Goal: Information Seeking & Learning: Learn about a topic

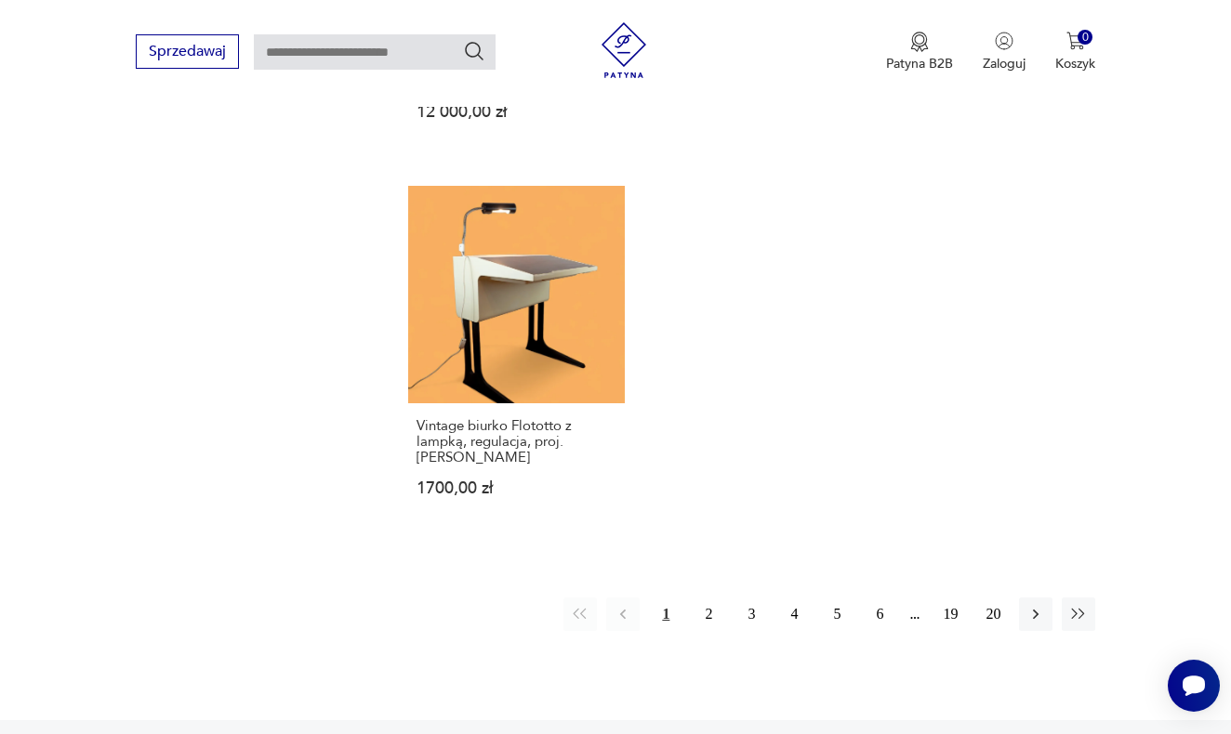
scroll to position [2545, 0]
click at [710, 625] on button "2" at bounding box center [707, 614] width 33 height 33
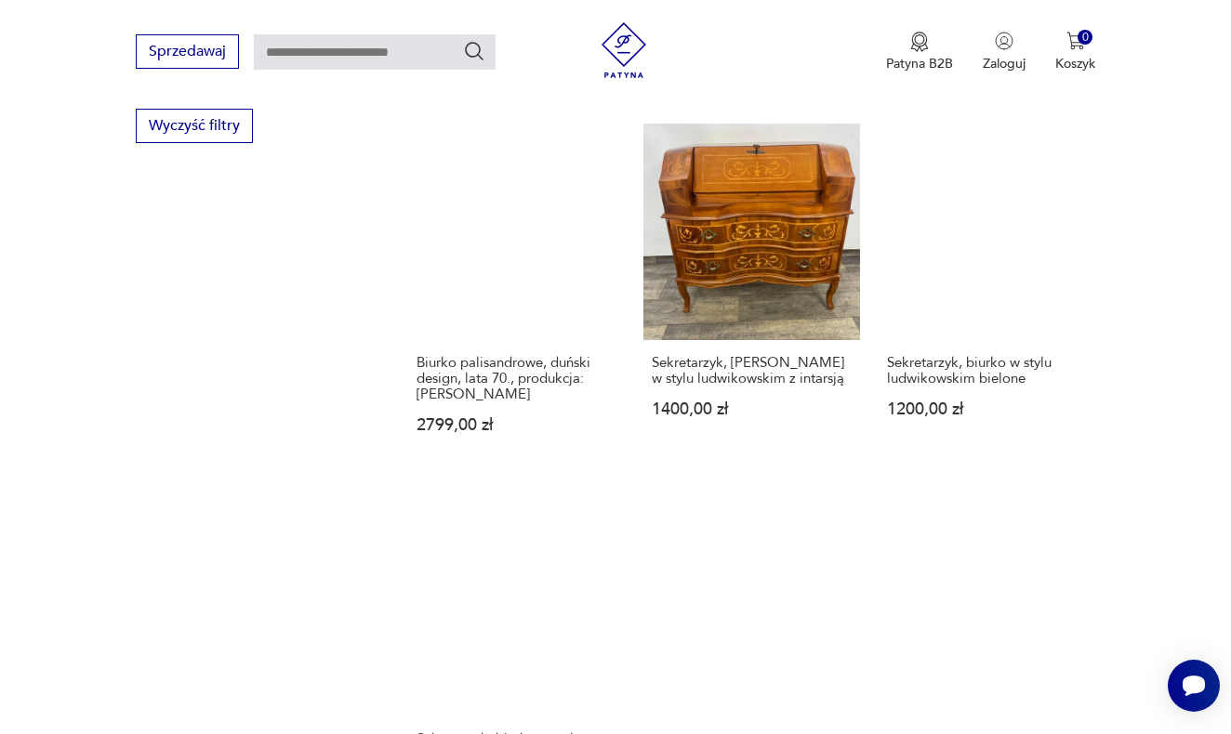
scroll to position [2678, 0]
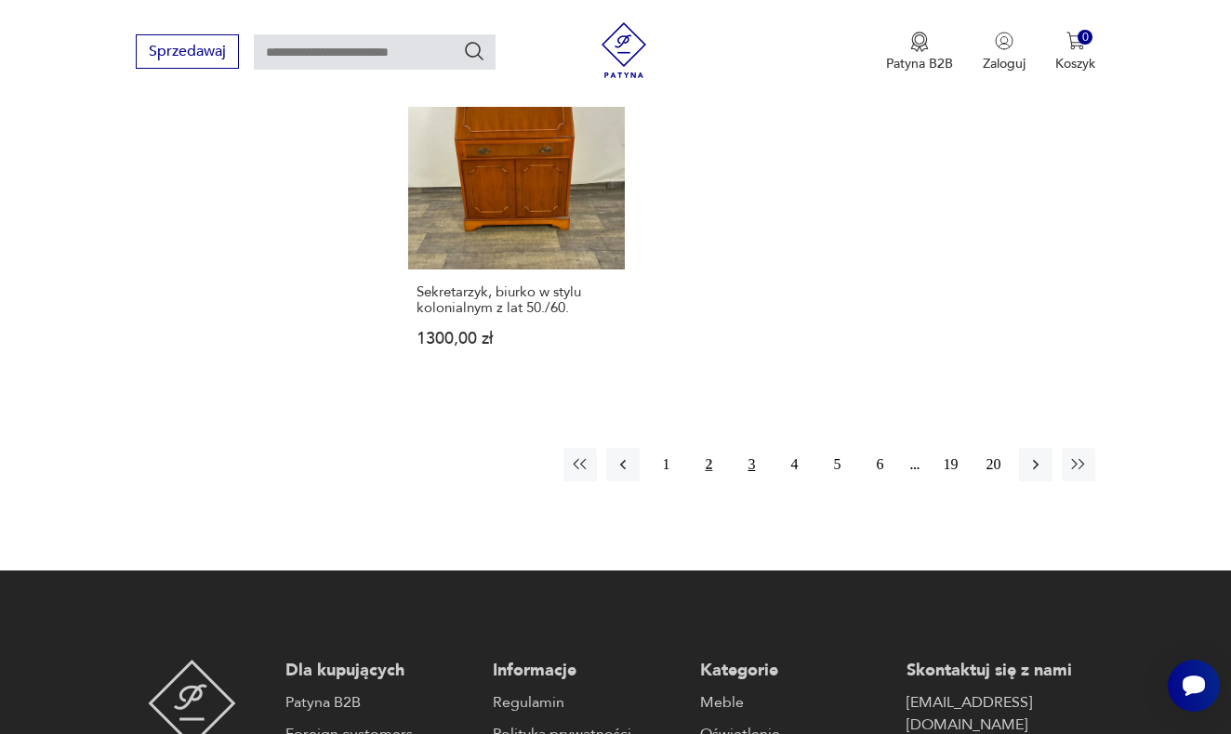
click at [754, 481] on button "3" at bounding box center [750, 464] width 33 height 33
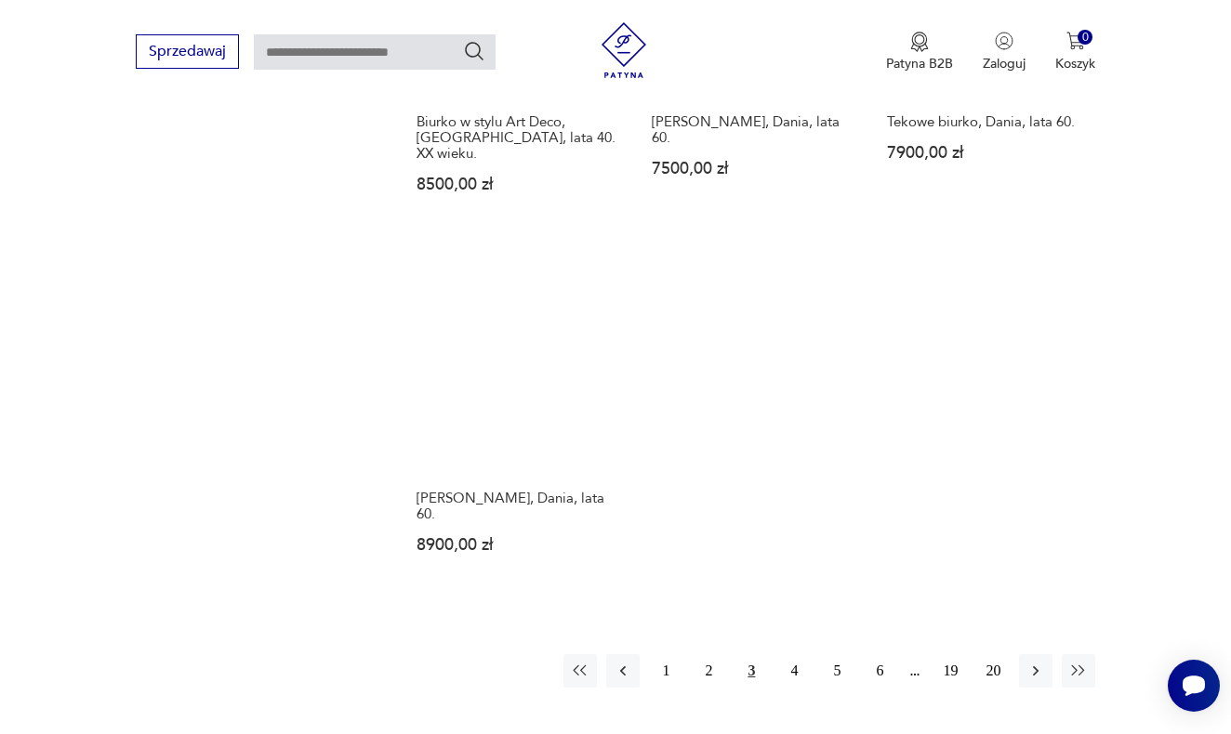
scroll to position [2481, 0]
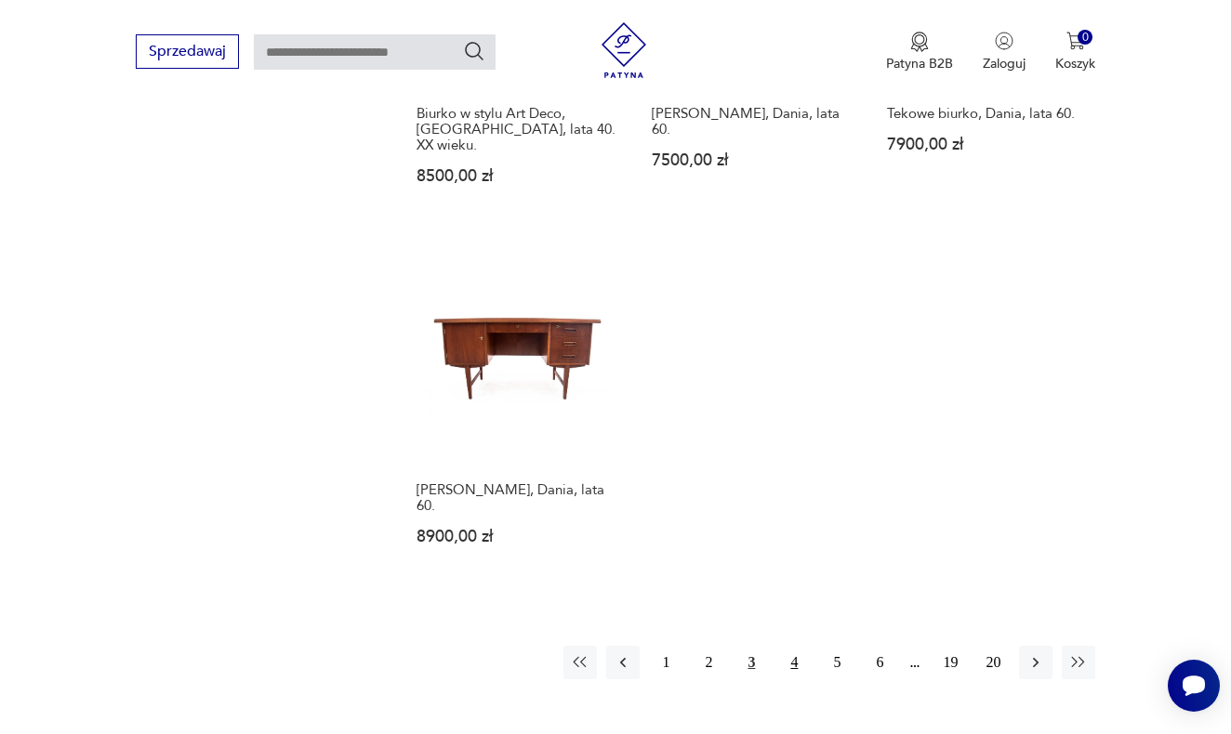
click at [789, 679] on button "4" at bounding box center [793, 662] width 33 height 33
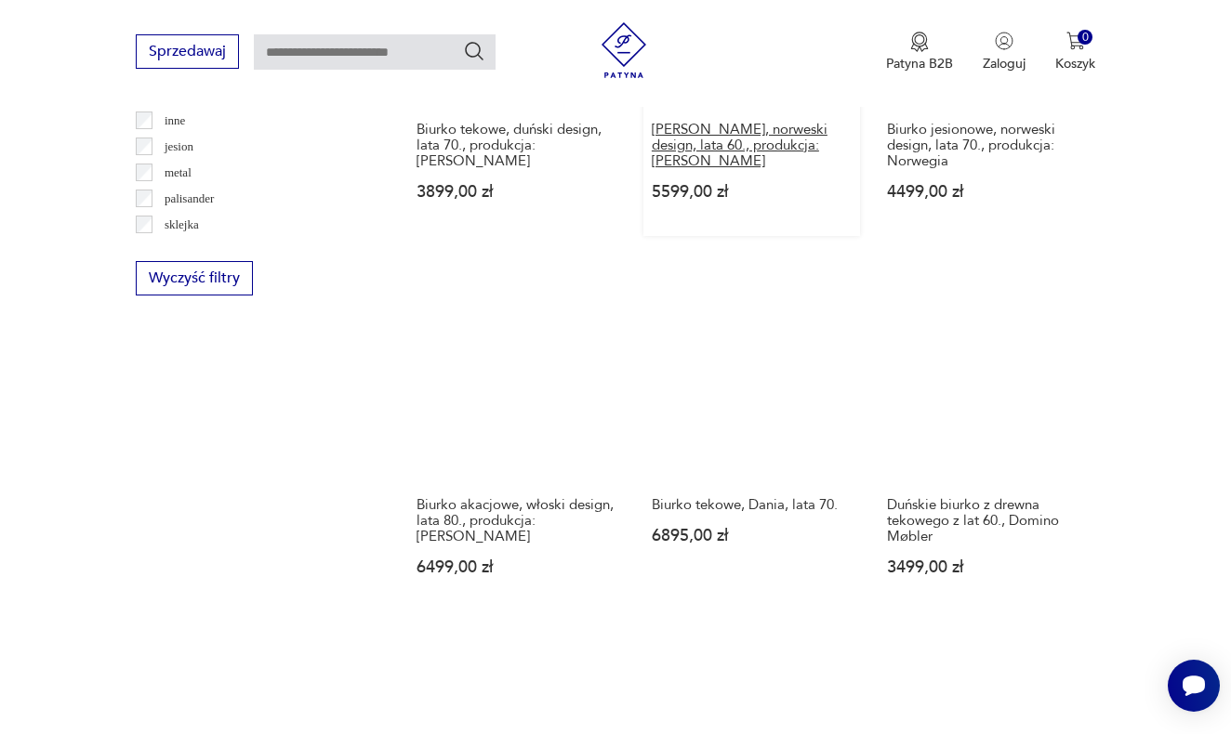
scroll to position [2196, 0]
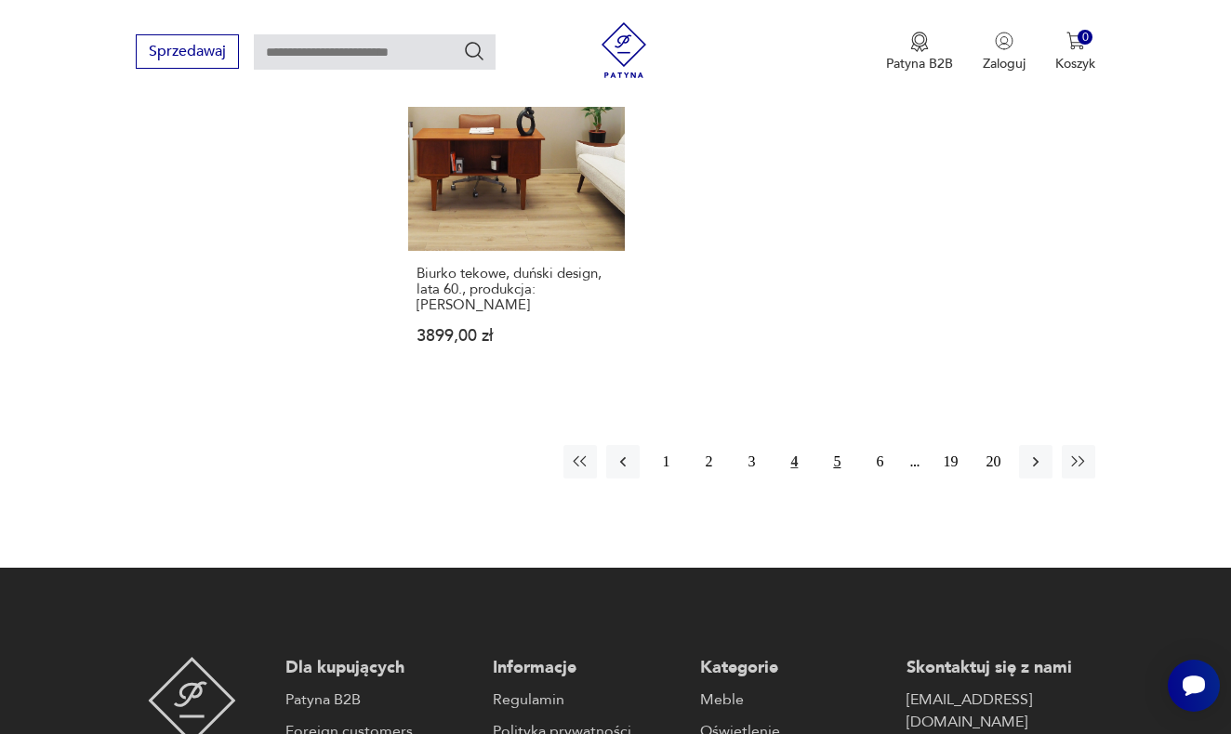
click at [842, 479] on button "5" at bounding box center [836, 461] width 33 height 33
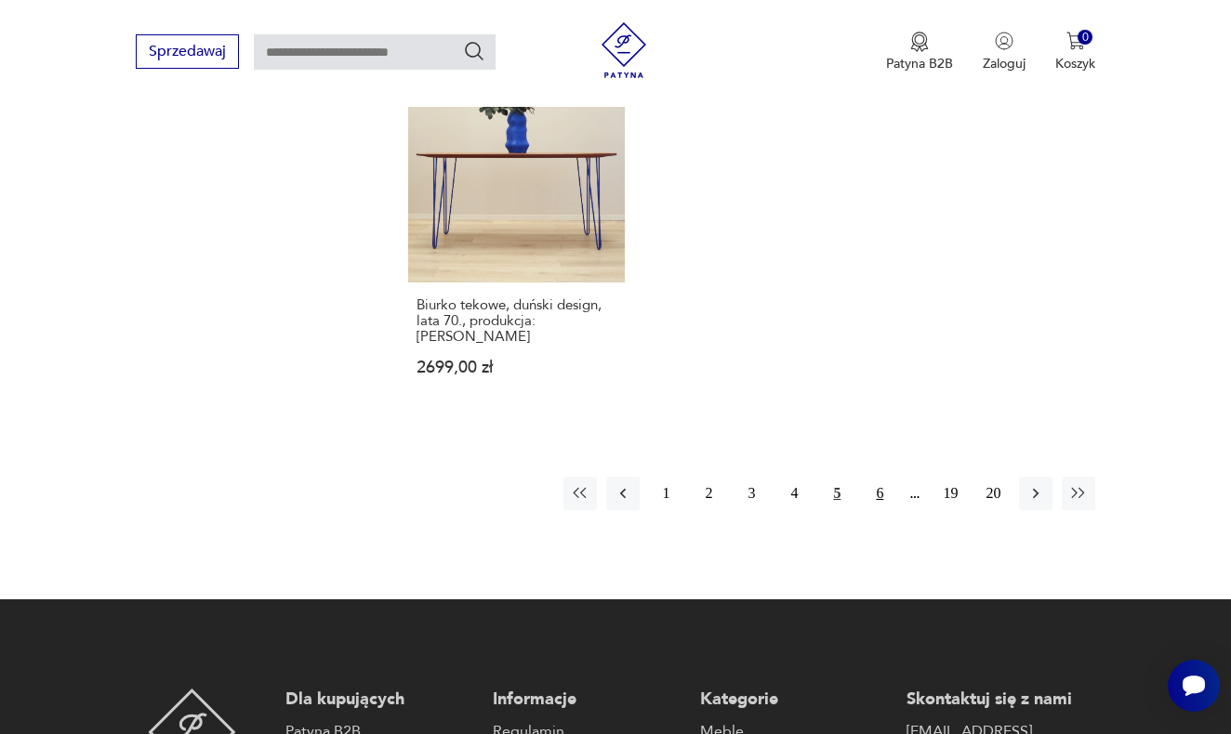
click at [890, 510] on button "6" at bounding box center [878, 493] width 33 height 33
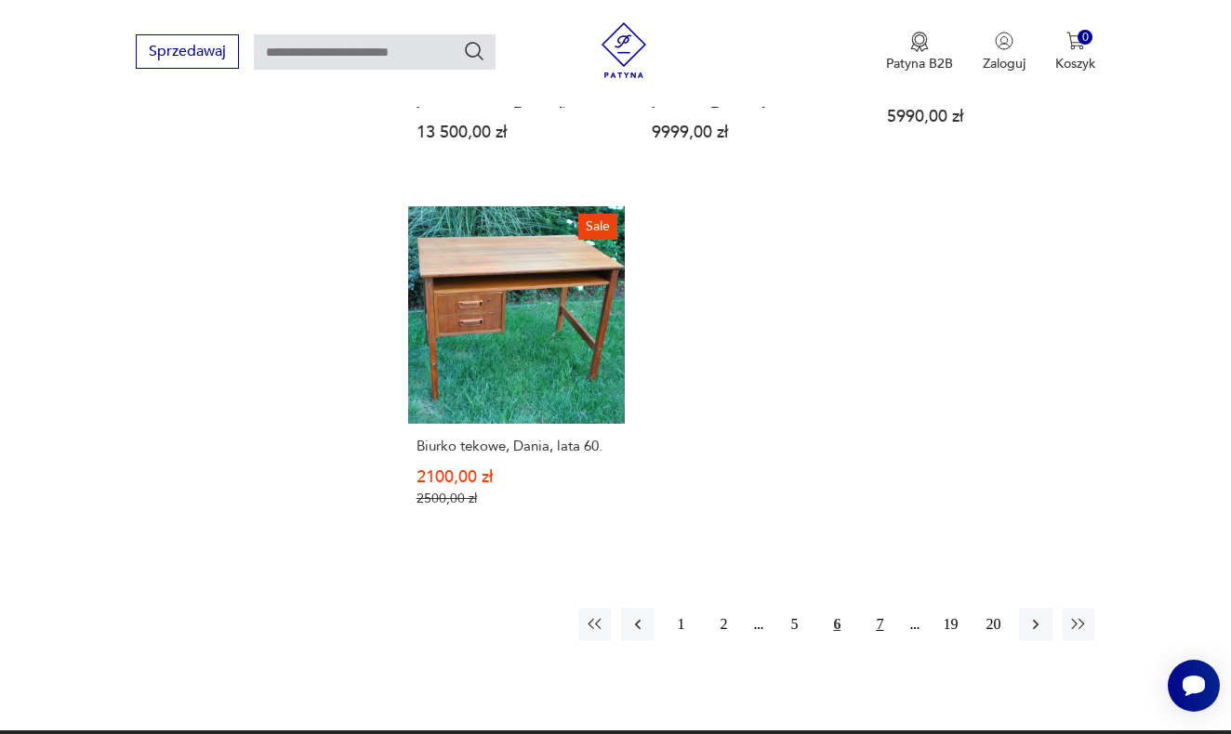
click at [881, 641] on button "7" at bounding box center [878, 624] width 33 height 33
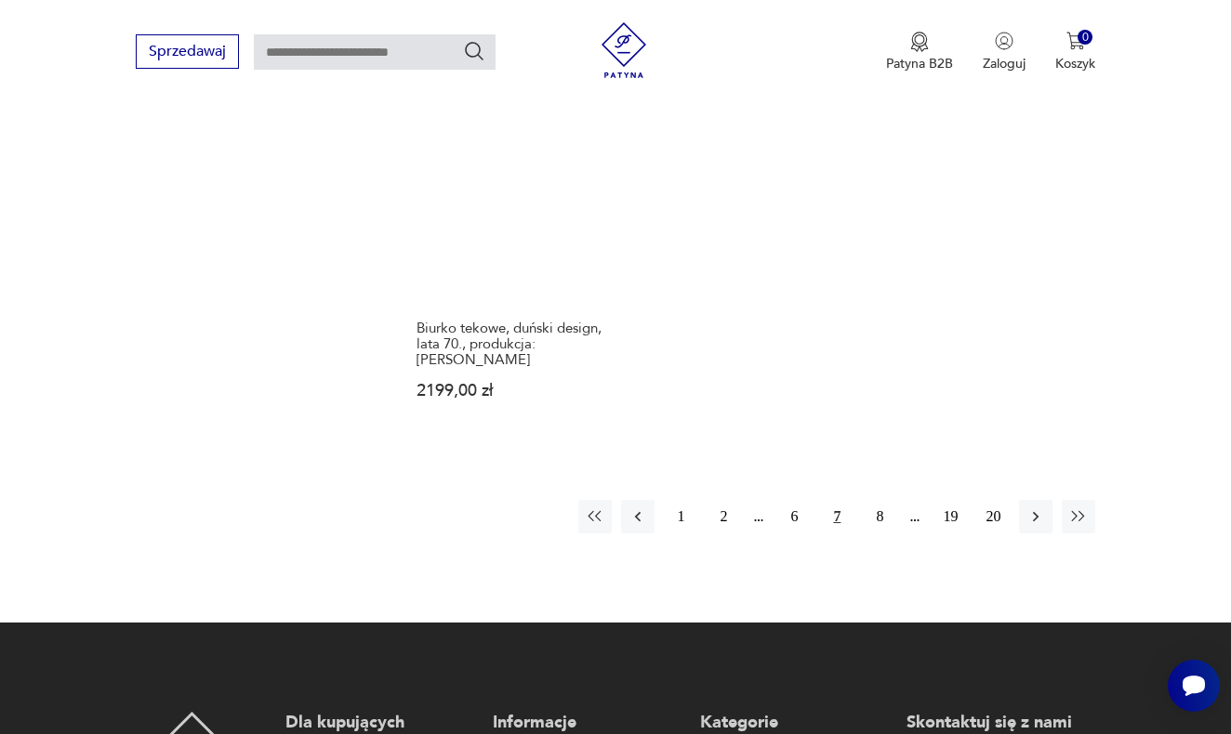
scroll to position [2725, 0]
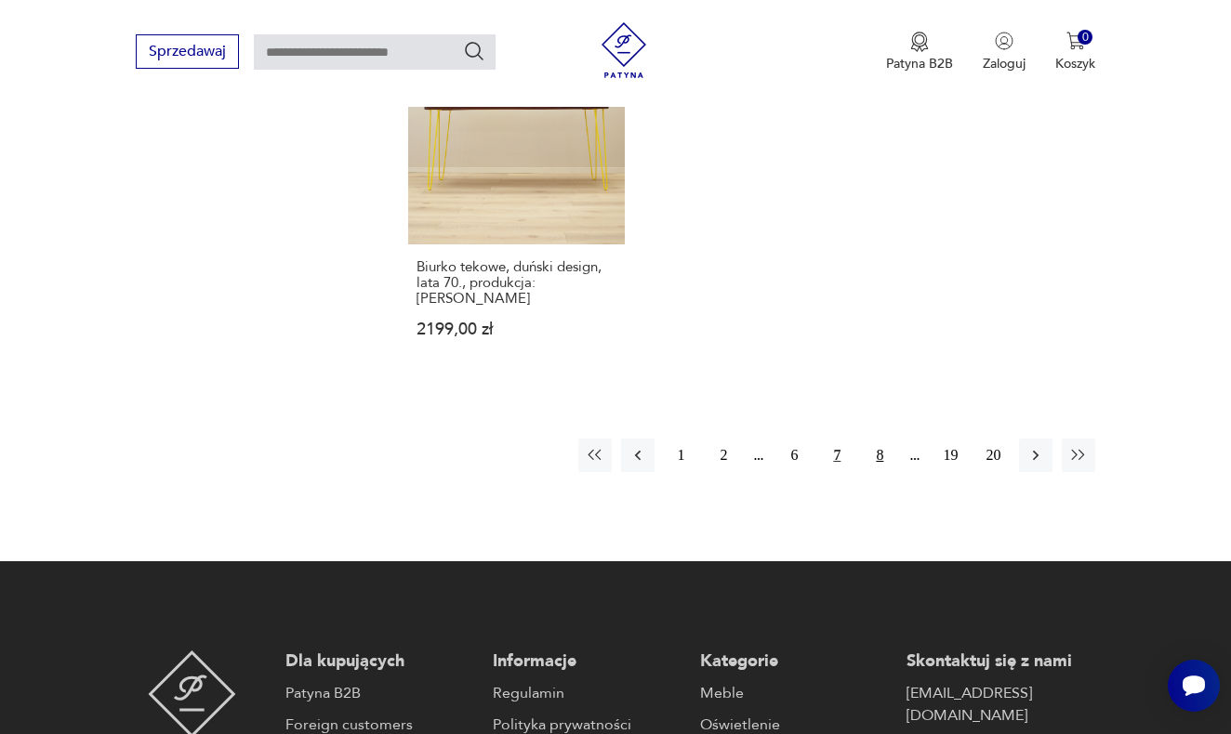
click at [876, 472] on button "8" at bounding box center [878, 455] width 33 height 33
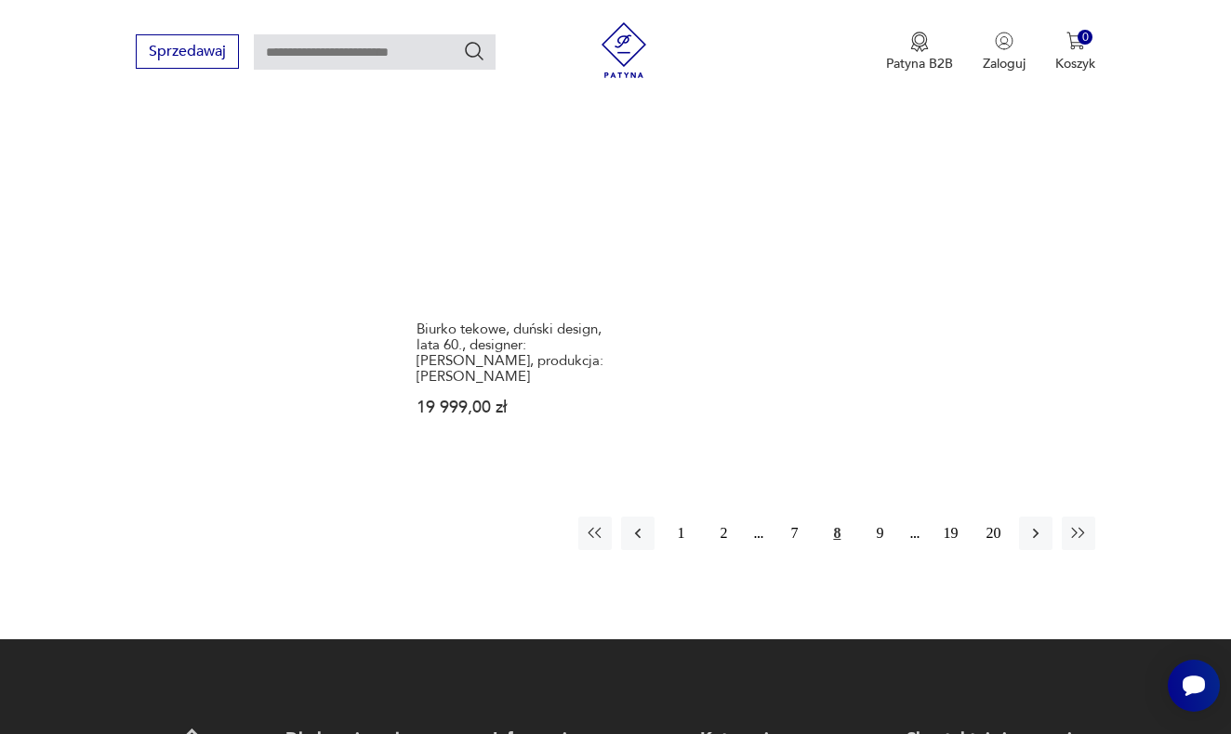
scroll to position [2640, 0]
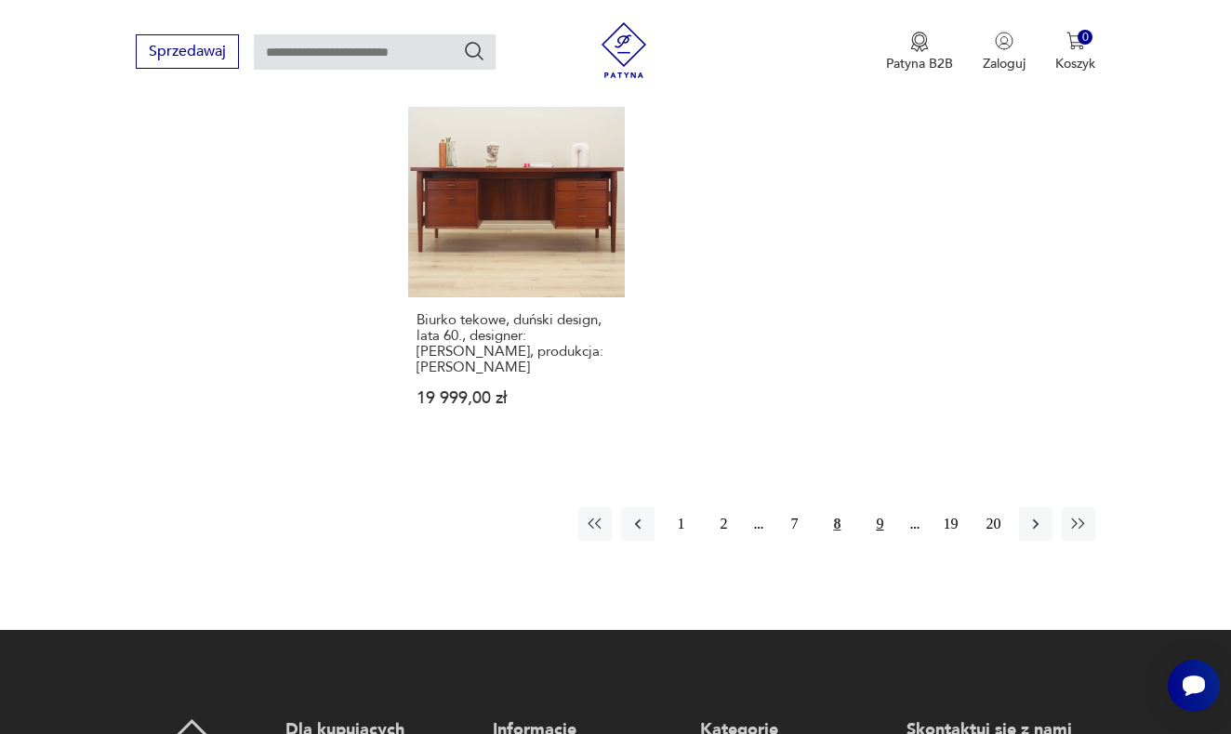
click at [873, 541] on button "9" at bounding box center [878, 523] width 33 height 33
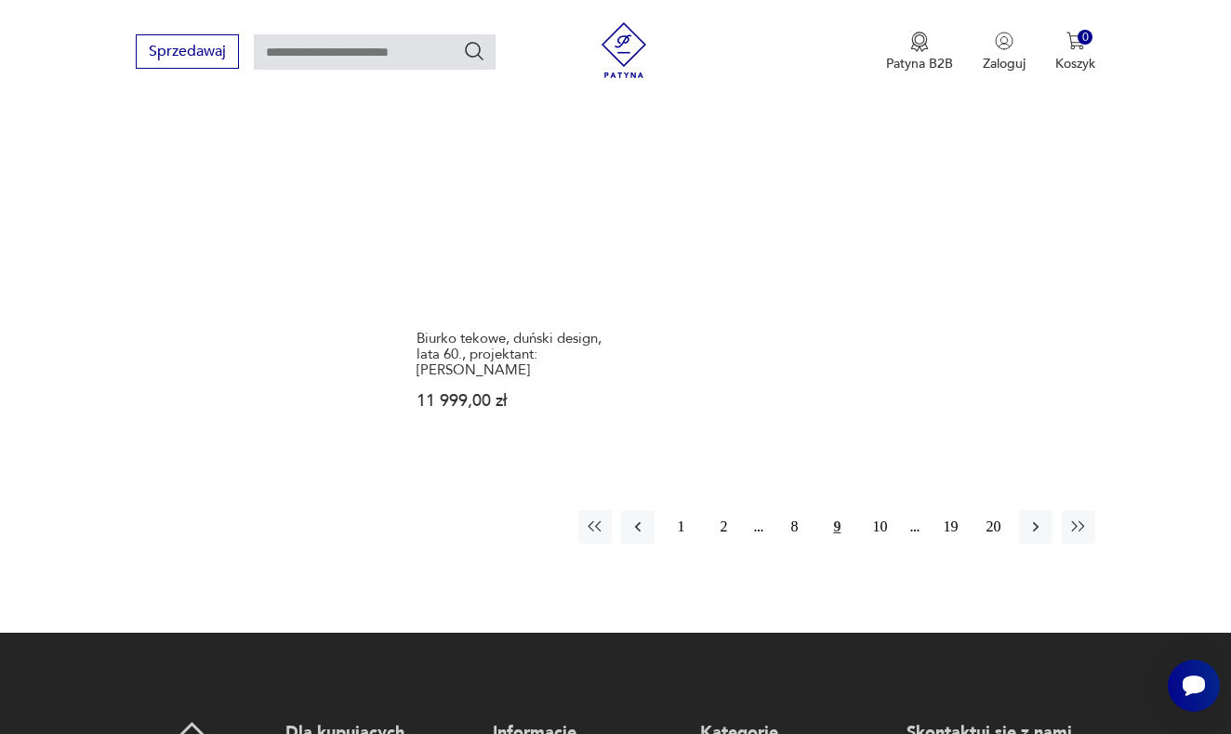
scroll to position [2653, 0]
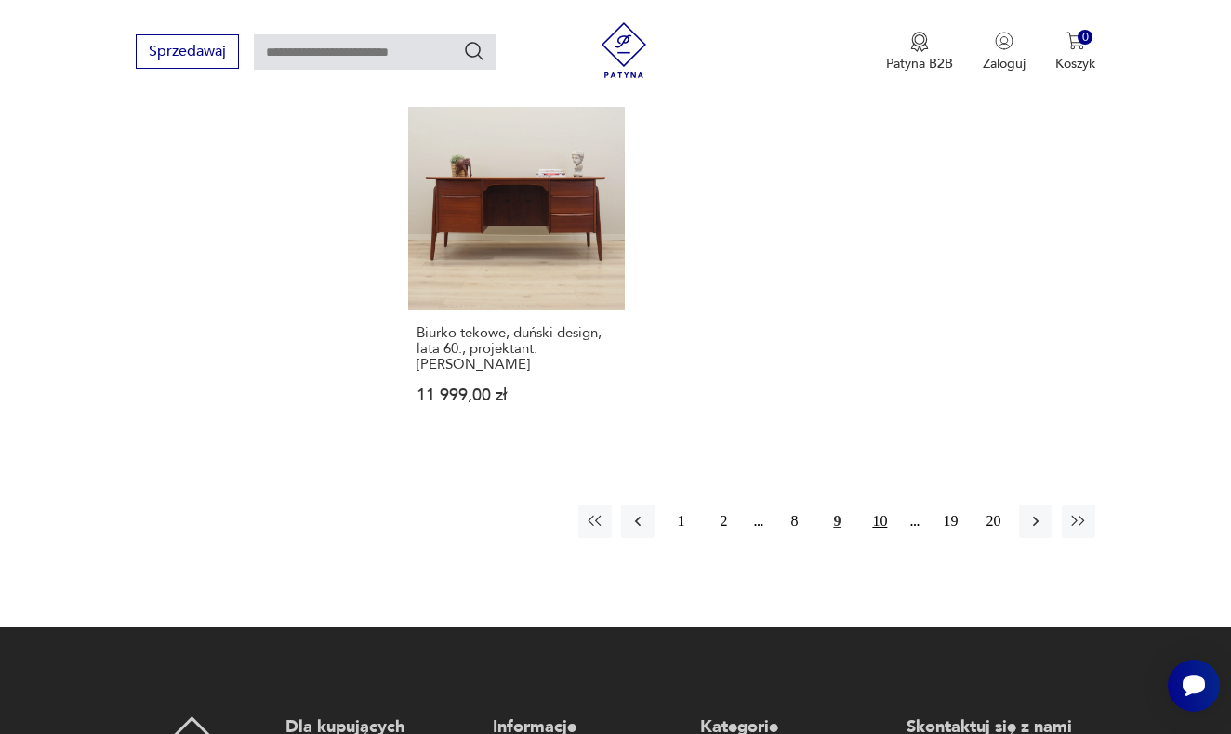
click at [881, 538] on button "10" at bounding box center [878, 521] width 33 height 33
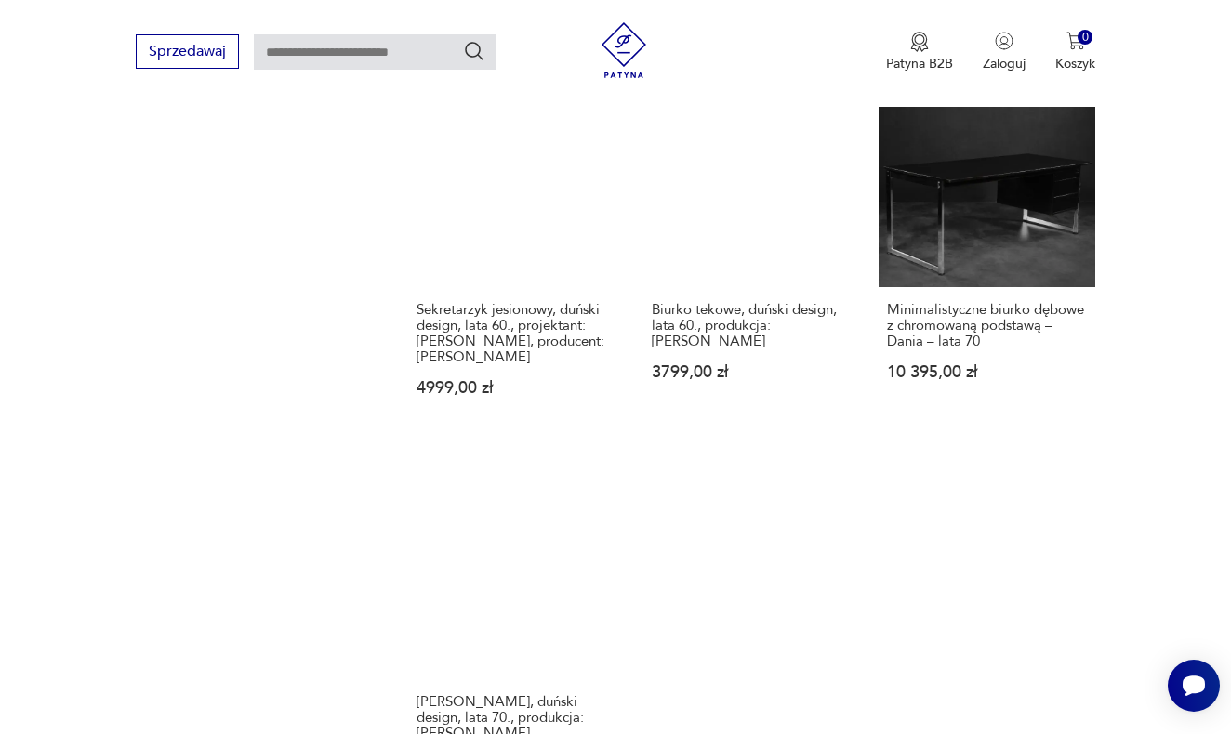
scroll to position [2614, 0]
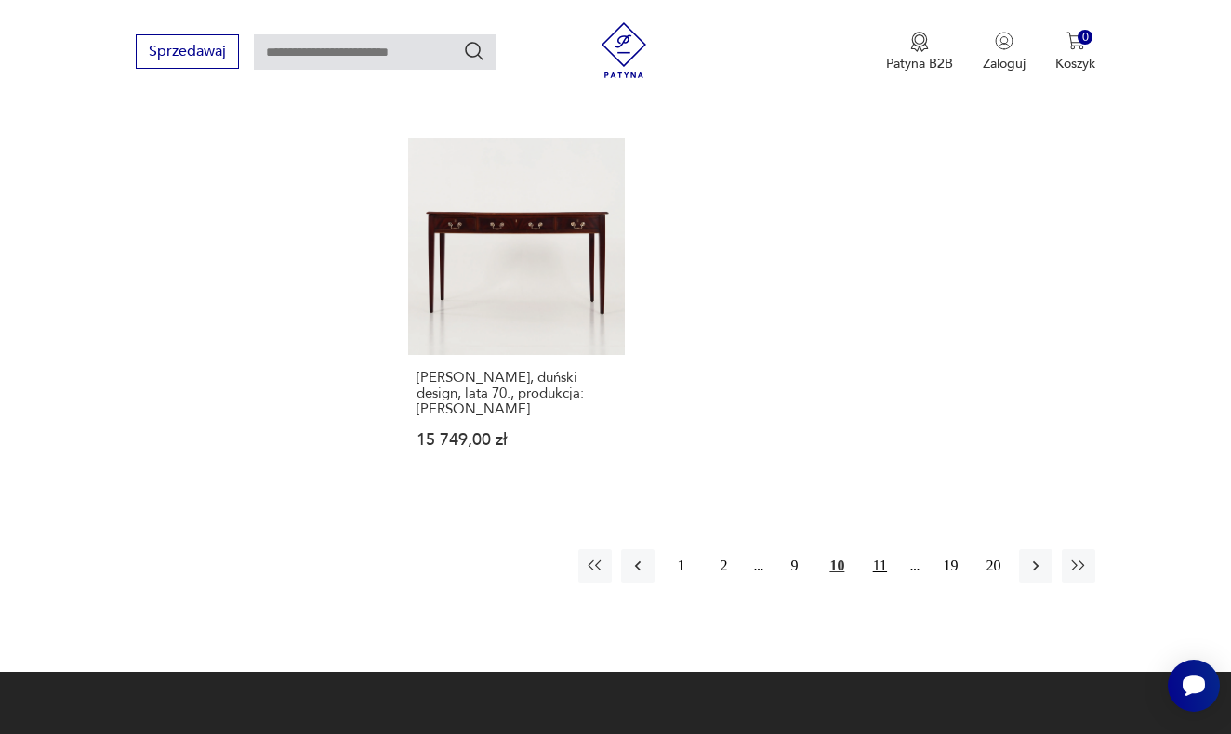
click at [884, 583] on button "11" at bounding box center [878, 565] width 33 height 33
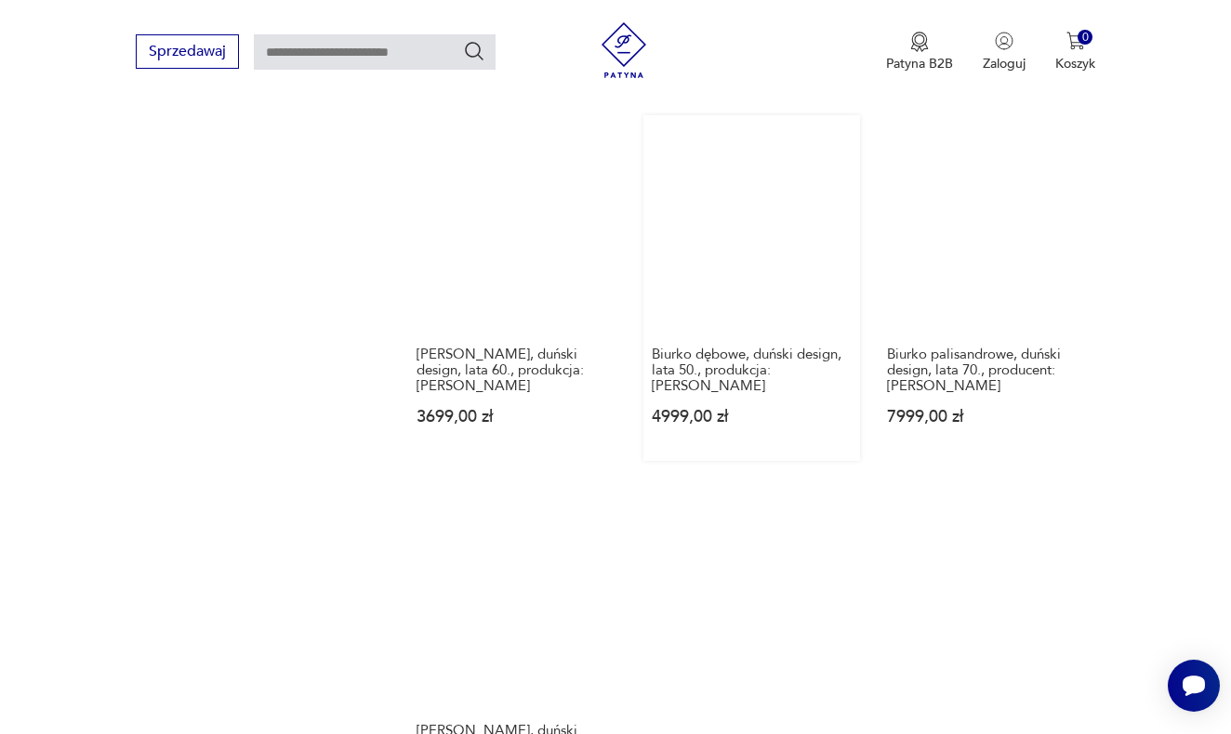
scroll to position [2306, 0]
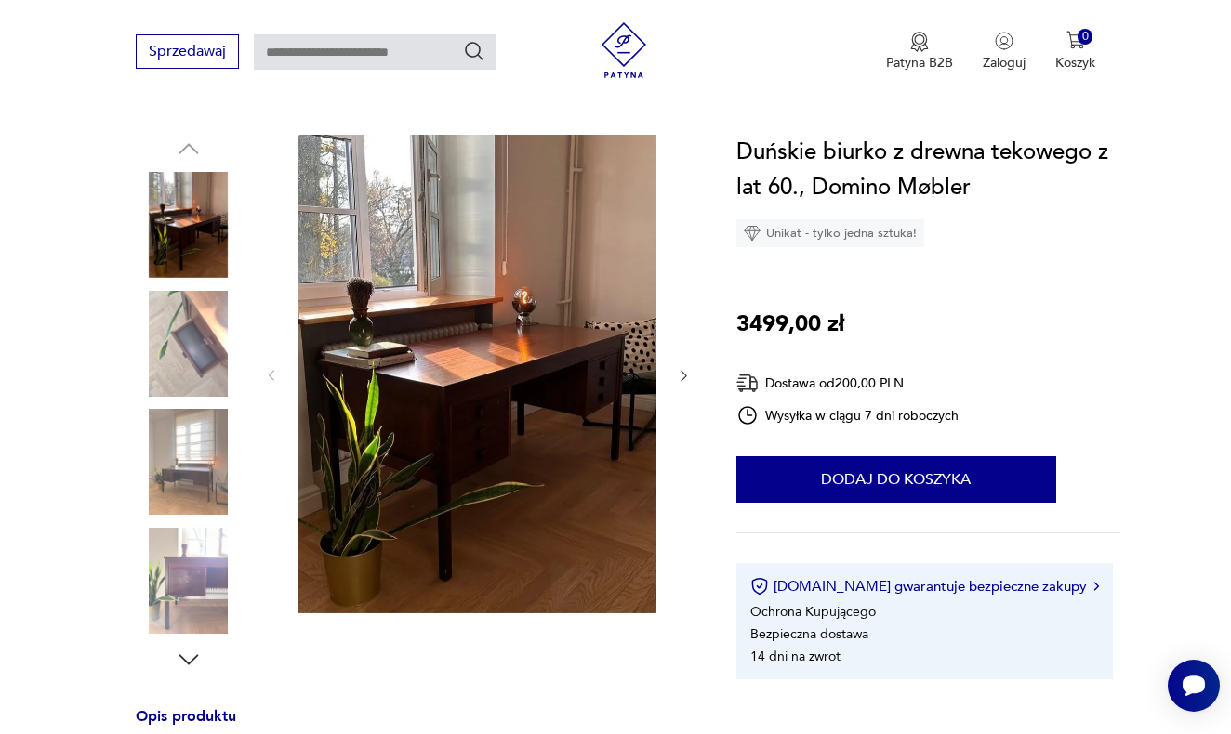
scroll to position [183, 0]
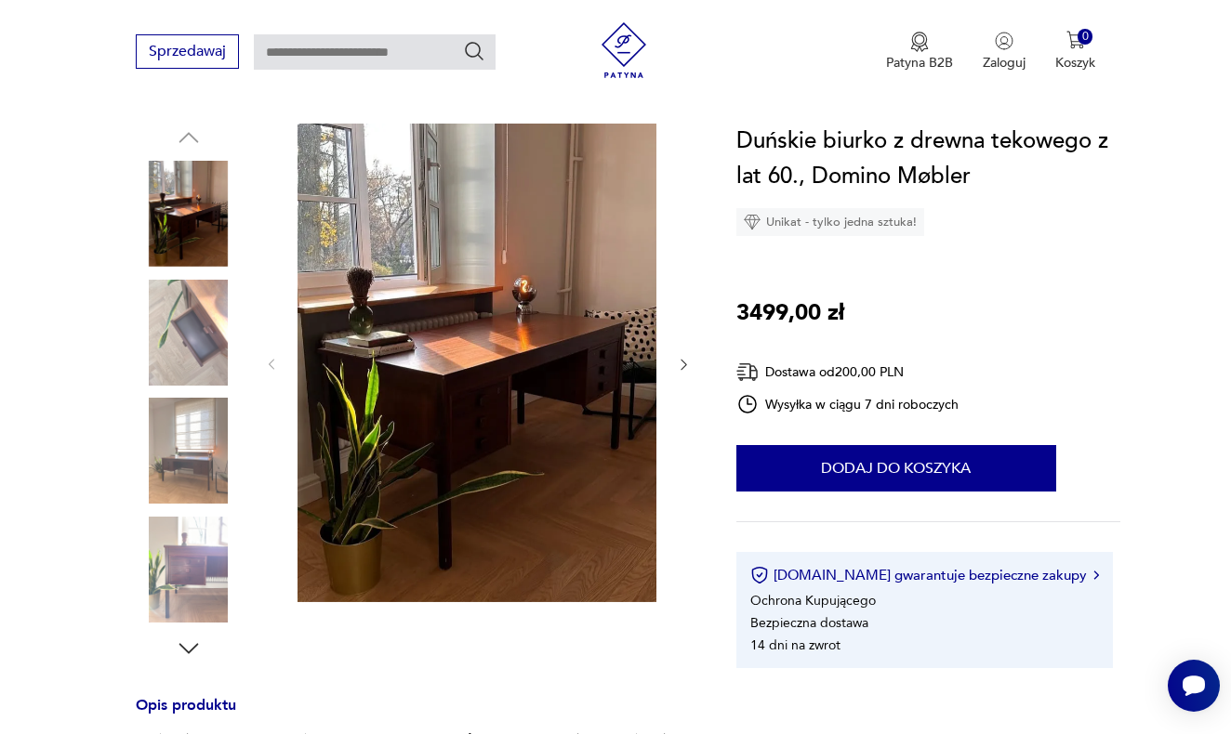
click at [222, 327] on img at bounding box center [189, 333] width 106 height 106
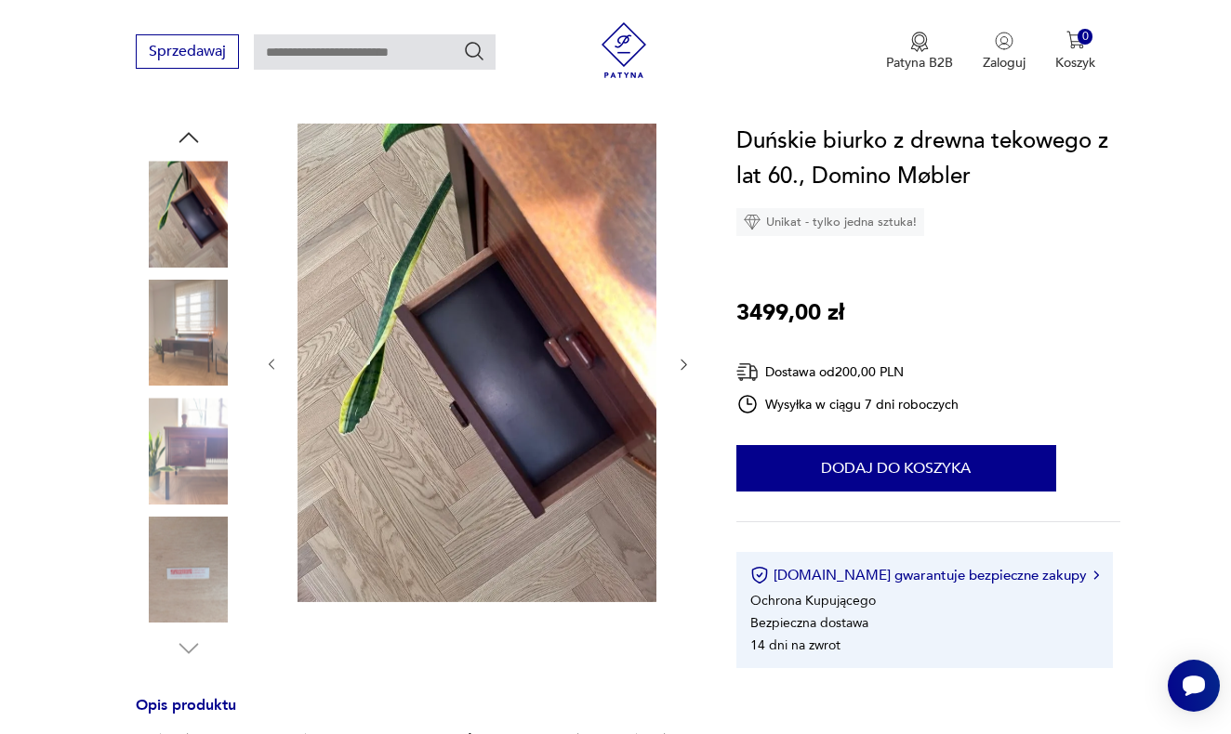
click at [210, 337] on img at bounding box center [189, 333] width 106 height 106
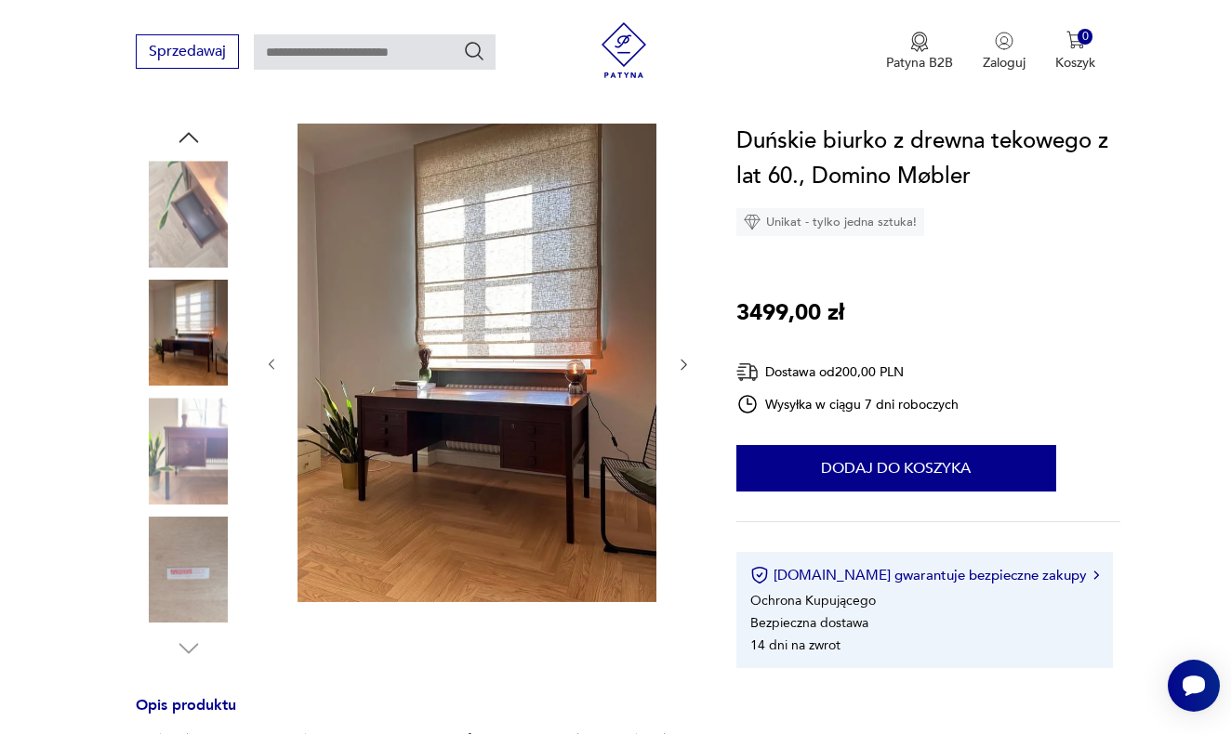
click at [203, 384] on img at bounding box center [189, 333] width 106 height 106
click at [204, 420] on img at bounding box center [189, 451] width 106 height 106
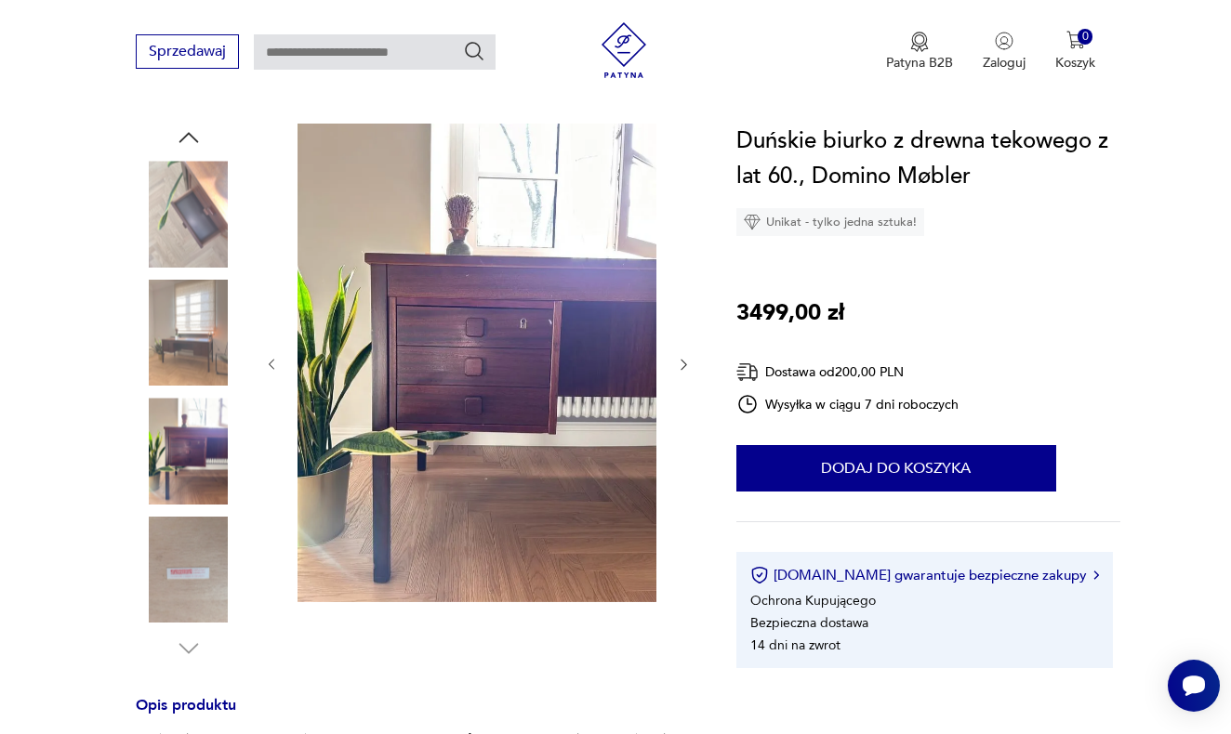
click at [197, 483] on img at bounding box center [189, 451] width 106 height 106
